Goal: Task Accomplishment & Management: Use online tool/utility

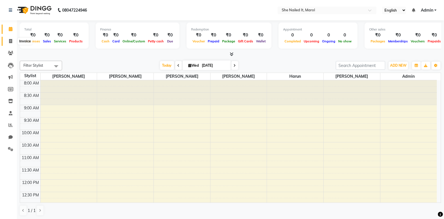
click at [12, 40] on icon at bounding box center [10, 41] width 3 height 4
select select "service"
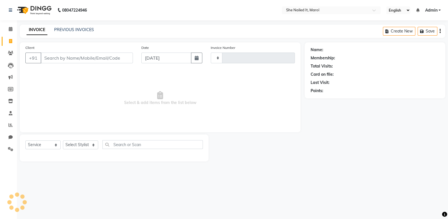
type input "0252"
select select "8078"
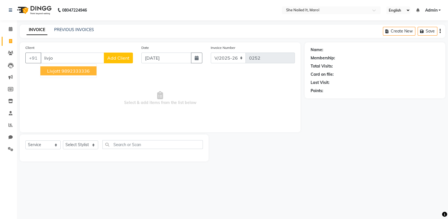
click at [80, 70] on ngb-highlight "9892333336" at bounding box center [75, 71] width 28 height 6
type input "9892333336"
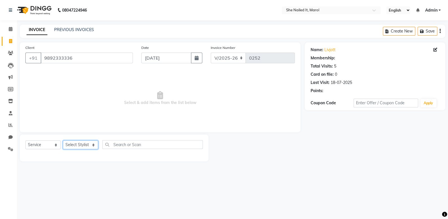
drag, startPoint x: 88, startPoint y: 147, endPoint x: 84, endPoint y: 148, distance: 3.8
click at [88, 147] on select "Select Stylist Admin [PERSON_NAME] [PERSON_NAME] [PERSON_NAME] [PERSON_NAME]" at bounding box center [80, 144] width 35 height 9
select select "74634"
click at [63, 140] on select "Select Stylist Admin [PERSON_NAME] [PERSON_NAME] [PERSON_NAME] [PERSON_NAME]" at bounding box center [80, 144] width 35 height 9
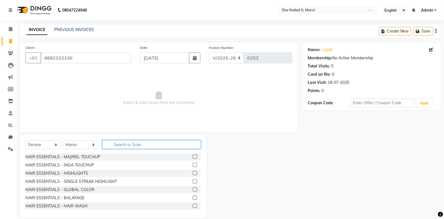
click at [129, 145] on input "text" at bounding box center [151, 144] width 98 height 9
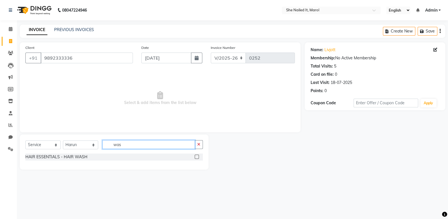
type input "was"
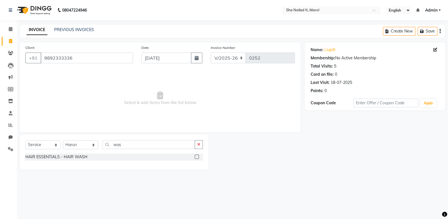
click at [197, 155] on label at bounding box center [197, 156] width 4 height 4
click at [197, 155] on input "checkbox" at bounding box center [197, 157] width 4 height 4
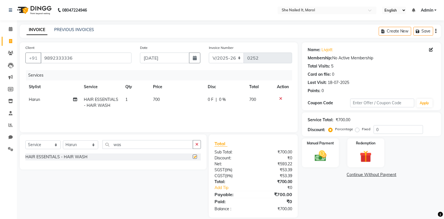
checkbox input "false"
click at [175, 91] on th "Price" at bounding box center [176, 86] width 55 height 13
click at [161, 100] on td "700" at bounding box center [176, 102] width 55 height 19
select select "74634"
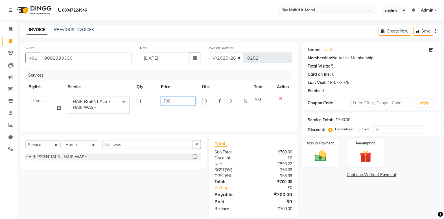
drag, startPoint x: 168, startPoint y: 102, endPoint x: 161, endPoint y: 104, distance: 7.4
click at [161, 104] on input "700" at bounding box center [178, 100] width 35 height 9
type input "500"
click at [329, 150] on img at bounding box center [320, 156] width 20 height 14
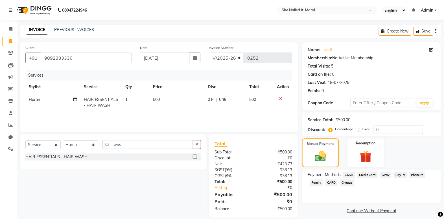
click at [380, 174] on span "GPay" at bounding box center [386, 174] width 12 height 6
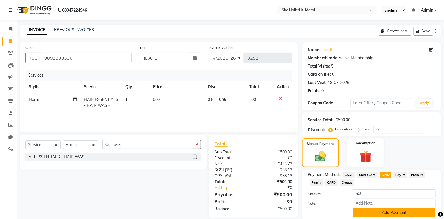
click at [391, 212] on button "Add Payment" at bounding box center [394, 212] width 82 height 9
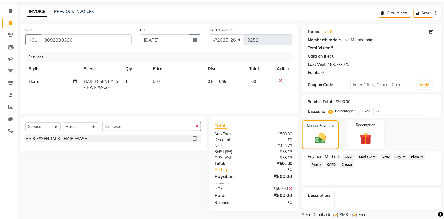
scroll to position [36, 0]
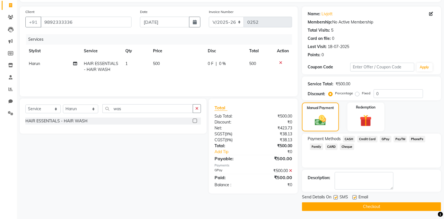
click at [352, 204] on button "Checkout" at bounding box center [371, 206] width 139 height 9
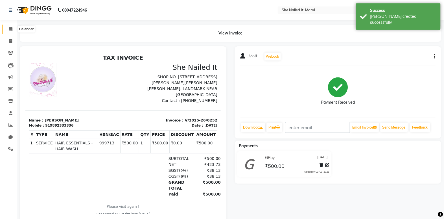
click at [9, 30] on icon at bounding box center [11, 29] width 4 height 4
